Goal: Task Accomplishment & Management: Manage account settings

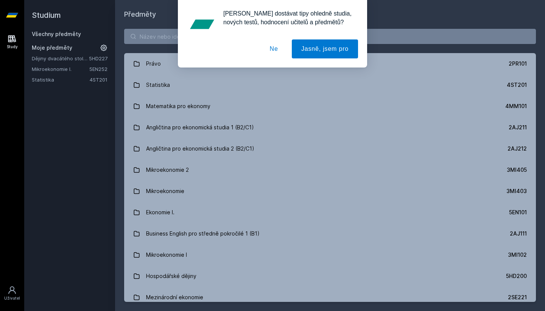
click at [272, 48] on button "Ne" at bounding box center [274, 48] width 27 height 19
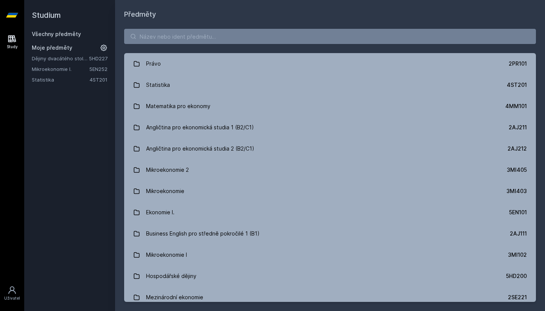
click at [85, 59] on link "Dějiny dvacátého století II" at bounding box center [60, 59] width 57 height 8
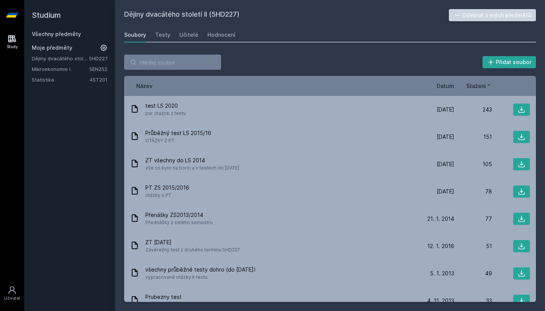
click at [475, 17] on button "Odebrat z mých předmětů" at bounding box center [492, 15] width 87 height 12
click at [58, 35] on link "Všechny předměty" at bounding box center [56, 34] width 49 height 6
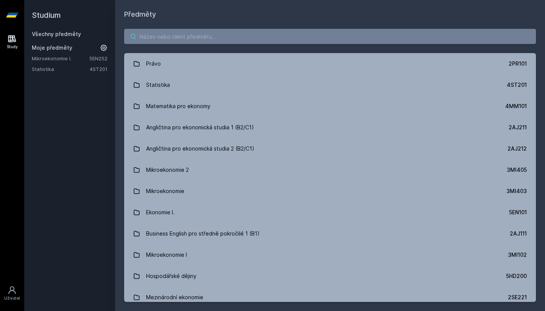
click at [161, 39] on input "search" at bounding box center [330, 36] width 412 height 15
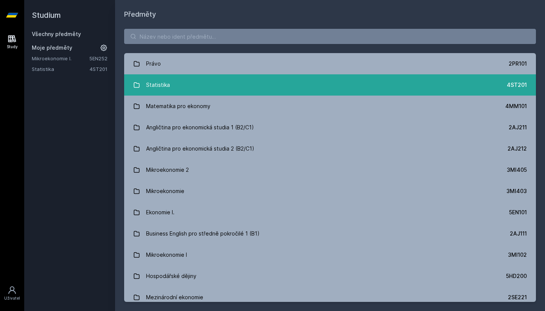
click at [137, 86] on icon at bounding box center [136, 84] width 7 height 7
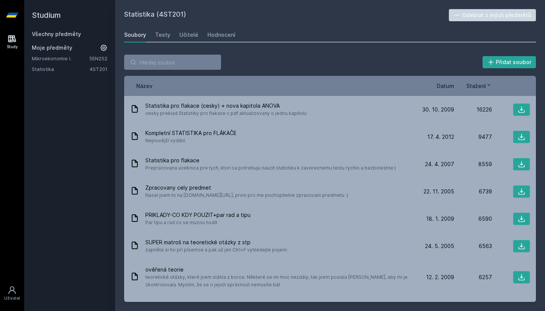
click at [55, 33] on link "Všechny předměty" at bounding box center [56, 34] width 49 height 6
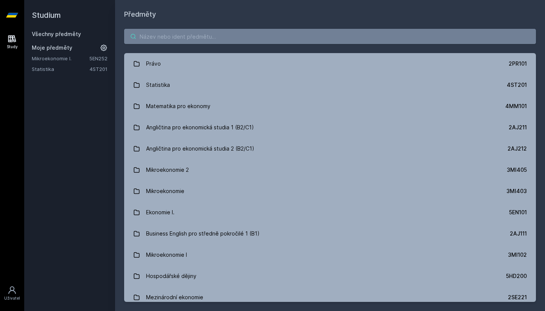
click at [312, 42] on input "search" at bounding box center [330, 36] width 412 height 15
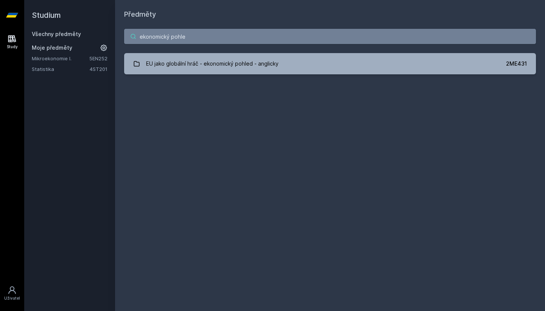
type input "ekonomický podle"
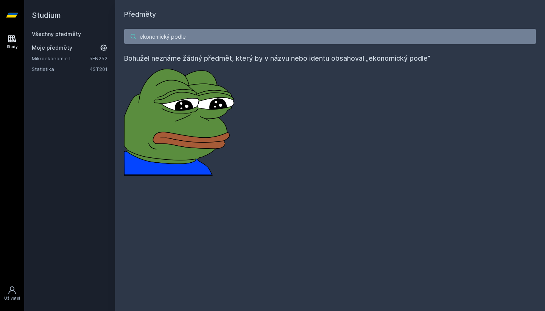
click at [531, 36] on input "ekonomický podle" at bounding box center [330, 36] width 412 height 15
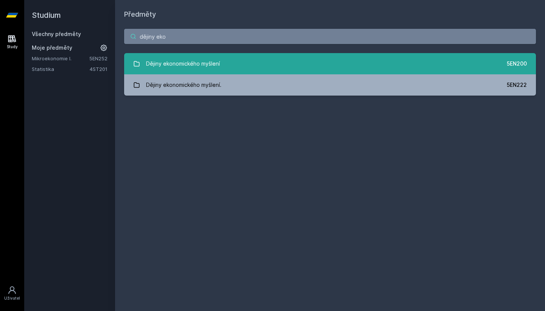
type input "dějiny eko"
click at [134, 64] on icon at bounding box center [136, 63] width 7 height 7
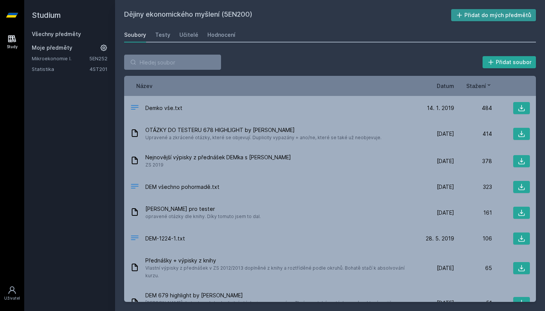
click at [457, 16] on button "Přidat do mých předmětů" at bounding box center [493, 15] width 85 height 12
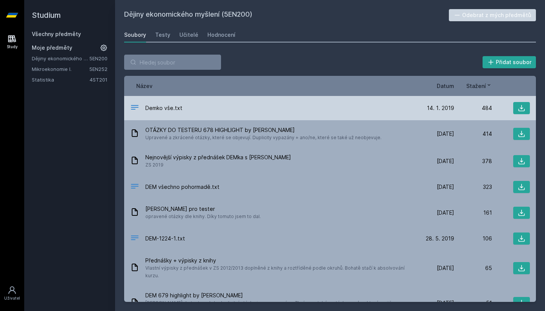
click at [225, 105] on div "Demko vše.txt" at bounding box center [273, 108] width 286 height 11
click at [132, 108] on icon at bounding box center [134, 107] width 9 height 9
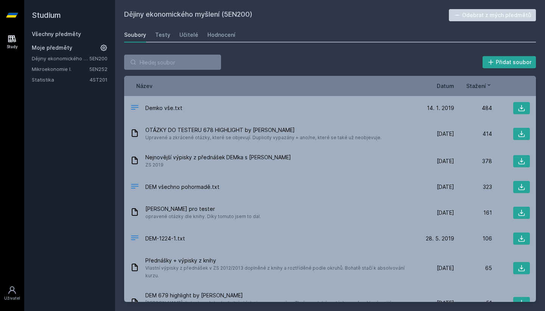
click at [69, 34] on link "Všechny předměty" at bounding box center [56, 34] width 49 height 6
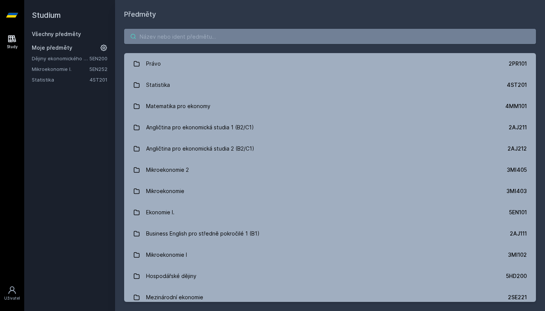
click at [156, 38] on input "search" at bounding box center [330, 36] width 412 height 15
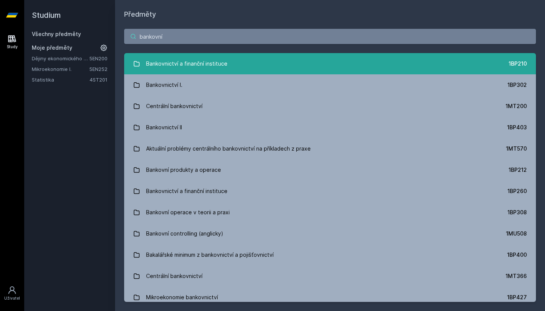
type input "bankovní"
click at [159, 65] on div "Bankovnictví a finanční instituce" at bounding box center [186, 63] width 81 height 15
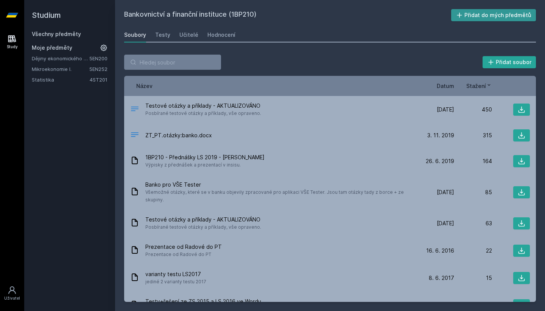
click at [488, 19] on button "Přidat do mých předmětů" at bounding box center [493, 15] width 85 height 12
click at [57, 35] on link "Všechny předměty" at bounding box center [56, 34] width 49 height 6
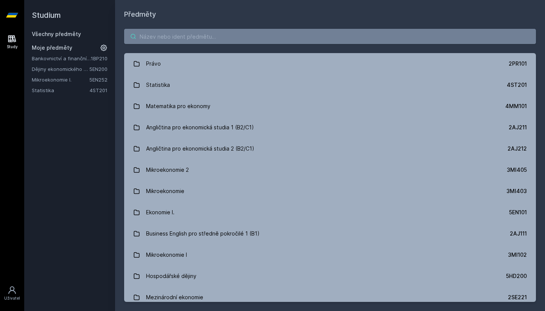
click at [265, 33] on input "search" at bounding box center [330, 36] width 412 height 15
type input "pop"
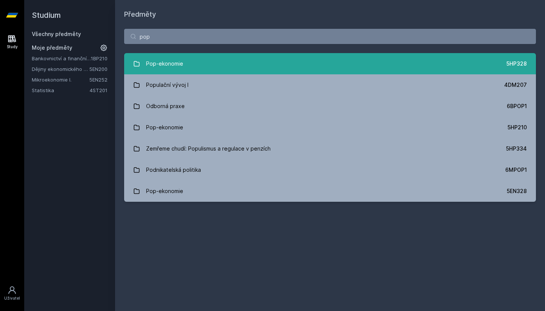
click at [160, 56] on div "Pop-ekonomie" at bounding box center [164, 63] width 37 height 15
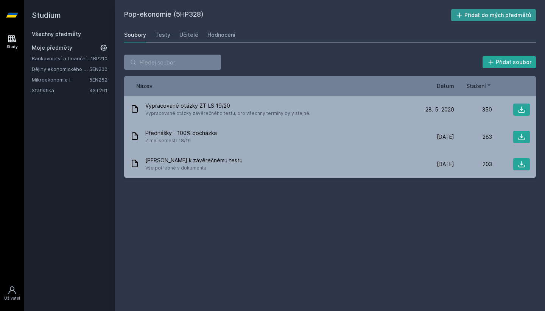
click at [486, 17] on button "Přidat do mých předmětů" at bounding box center [493, 15] width 85 height 12
click at [74, 37] on div "Všechny předměty" at bounding box center [70, 34] width 76 height 8
click at [77, 36] on link "Všechny předměty" at bounding box center [56, 34] width 49 height 6
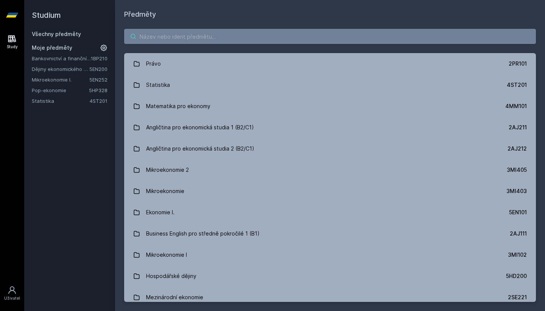
click at [159, 41] on input "search" at bounding box center [330, 36] width 412 height 15
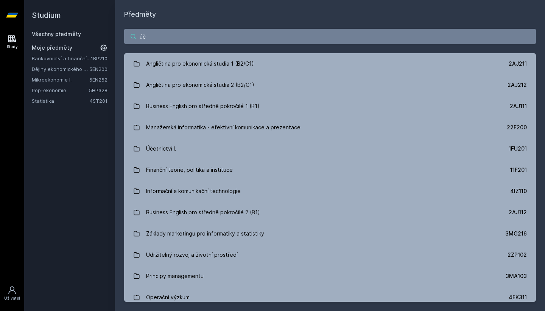
type input "úče"
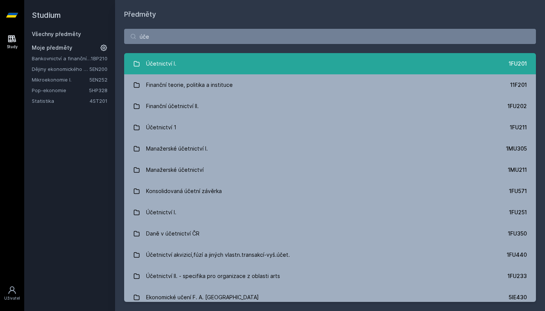
click at [179, 67] on link "Účetnictví I. 1FU201" at bounding box center [330, 63] width 412 height 21
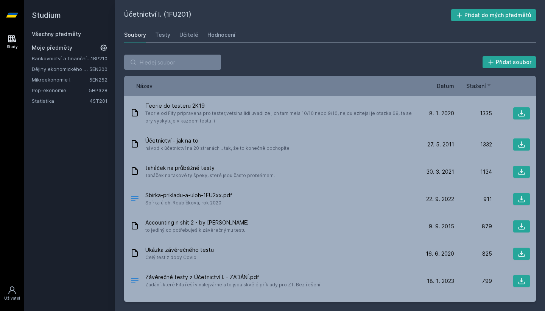
click at [477, 23] on div "Účetnictví I. (1FU201) Přidat do mých předmětů [GEOGRAPHIC_DATA] Testy Učitelé …" at bounding box center [330, 155] width 412 height 292
click at [472, 17] on button "Přidat do mých předmětů" at bounding box center [493, 15] width 85 height 12
click at [75, 33] on link "Všechny předměty" at bounding box center [56, 34] width 49 height 6
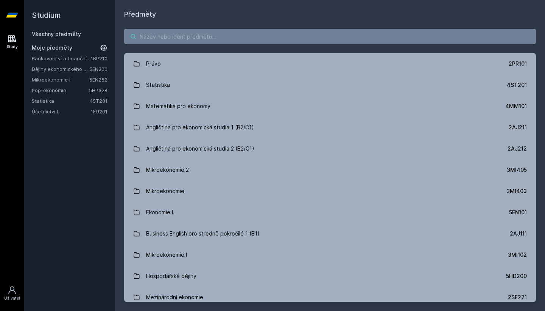
click at [208, 42] on input "search" at bounding box center [330, 36] width 412 height 15
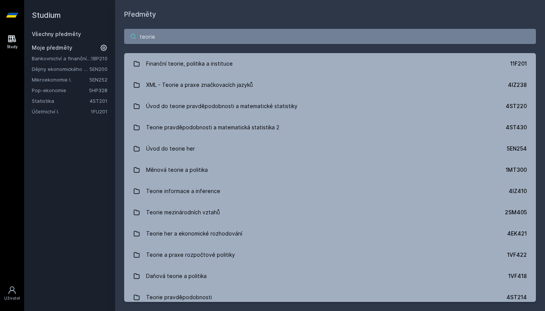
type input "teorie"
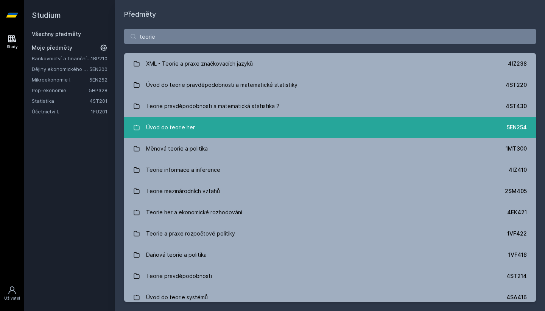
click at [197, 135] on link "Úvod do teorie her 5EN254" at bounding box center [330, 127] width 412 height 21
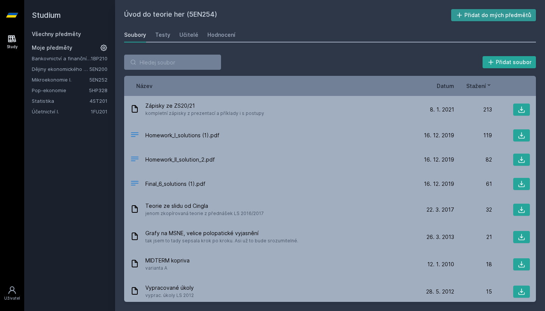
click at [464, 16] on icon at bounding box center [460, 15] width 8 height 8
click at [74, 80] on link "Mikroekonomie I." at bounding box center [61, 80] width 58 height 8
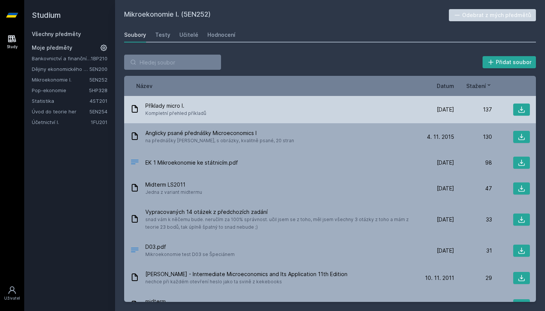
click at [291, 112] on div "Příklady micro I. Kompletní přehled příkladů" at bounding box center [273, 109] width 286 height 15
click at [518, 109] on icon at bounding box center [522, 110] width 8 height 8
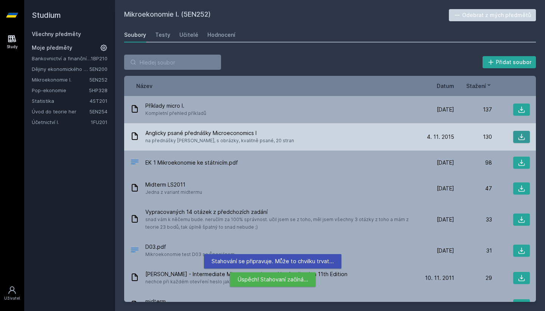
click at [518, 133] on icon at bounding box center [522, 137] width 8 height 8
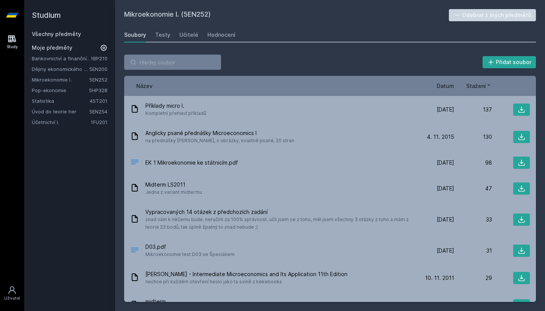
click at [344, 51] on div "Přidat soubor Řazení: Název Datum Stažení Název Datum Stažení Příklady micro I.…" at bounding box center [330, 177] width 430 height 265
click at [78, 92] on link "Pop-ekonomie" at bounding box center [60, 90] width 57 height 8
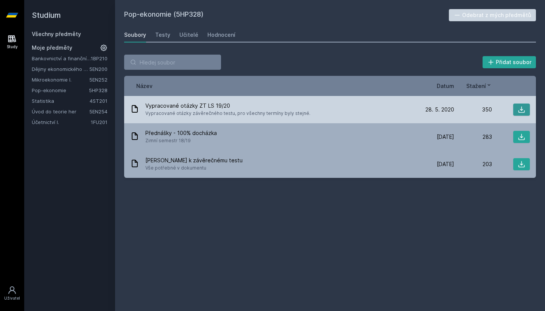
click at [524, 109] on icon at bounding box center [522, 110] width 8 height 8
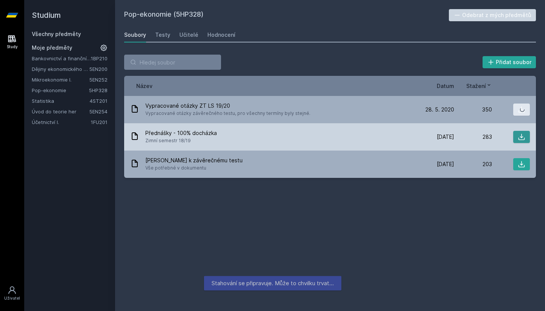
click at [521, 134] on icon at bounding box center [522, 137] width 8 height 8
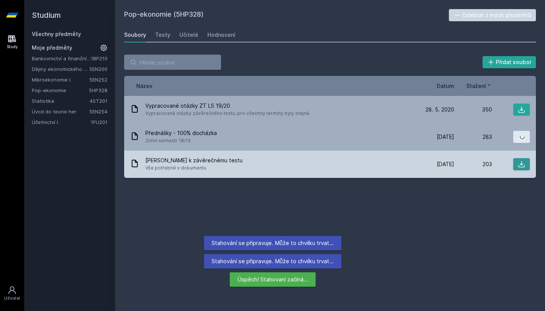
click at [520, 166] on icon at bounding box center [522, 164] width 8 height 8
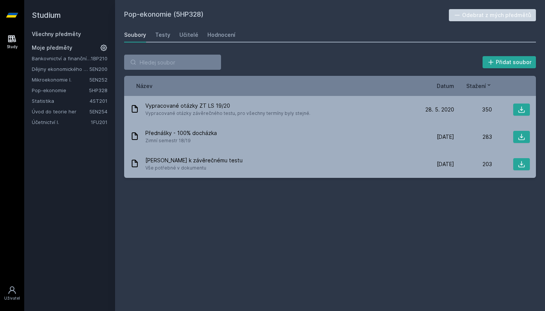
click at [103, 101] on link "4ST201" at bounding box center [99, 101] width 18 height 6
